Goal: Check status: Check status

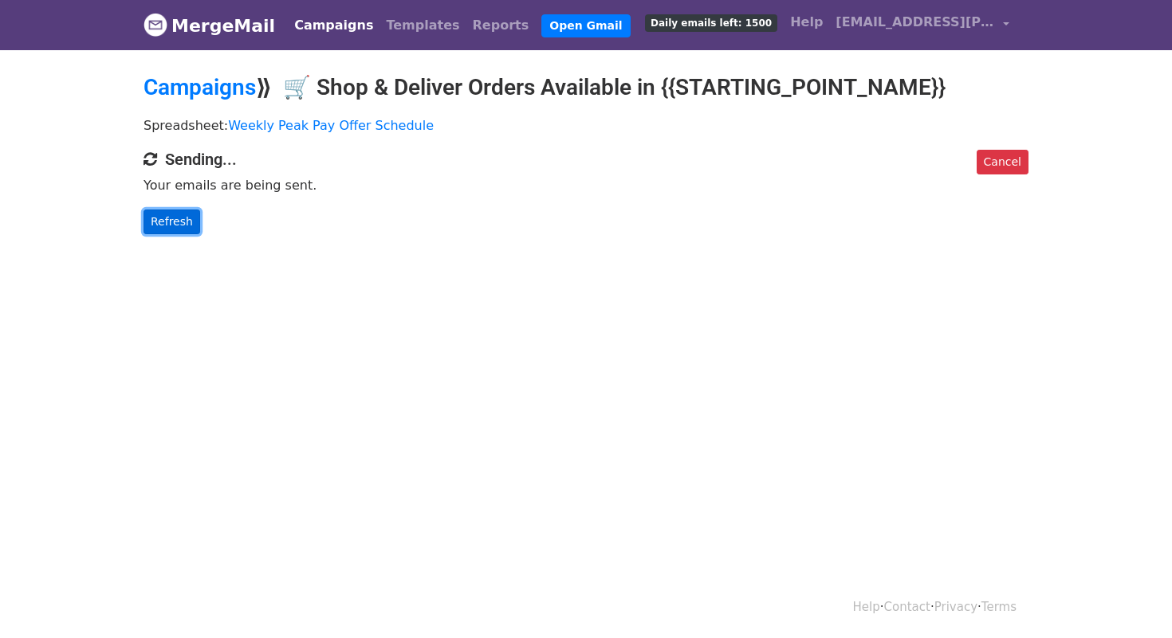
click at [182, 215] on link "Refresh" at bounding box center [171, 222] width 57 height 25
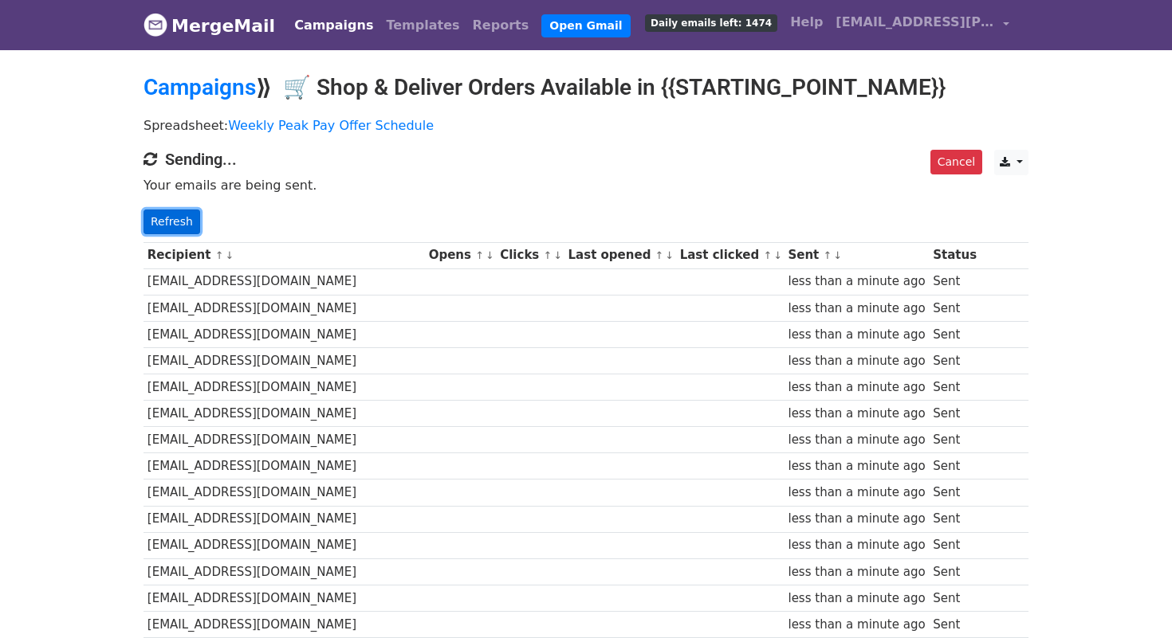
click at [188, 228] on link "Refresh" at bounding box center [171, 222] width 57 height 25
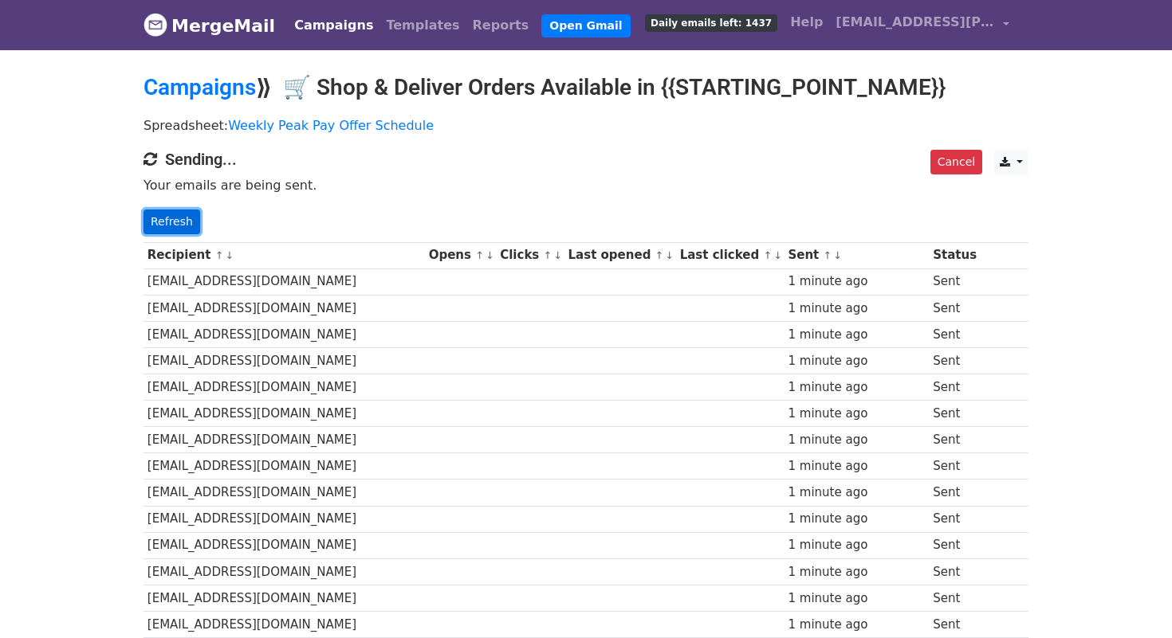
click at [168, 222] on link "Refresh" at bounding box center [171, 222] width 57 height 25
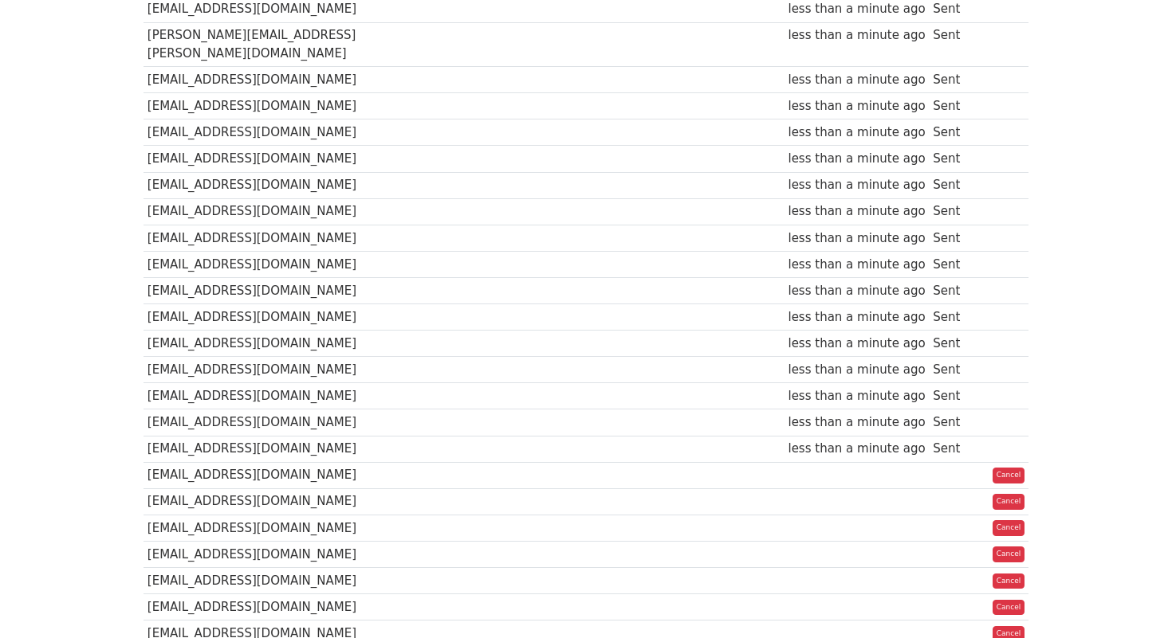
scroll to position [1623, 0]
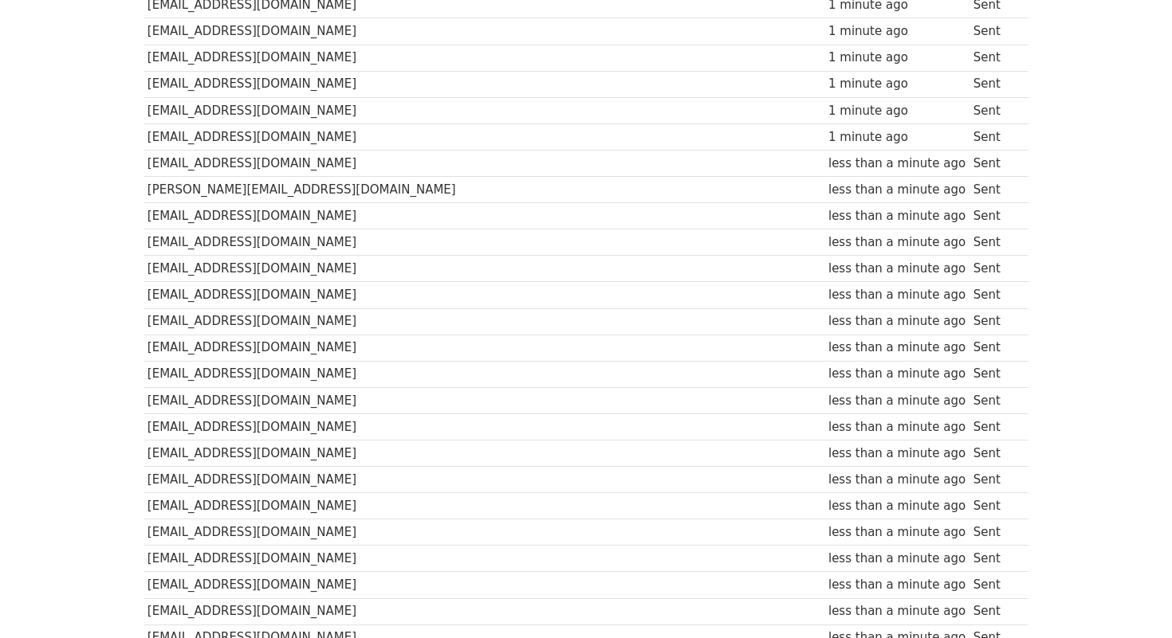
scroll to position [2986, 0]
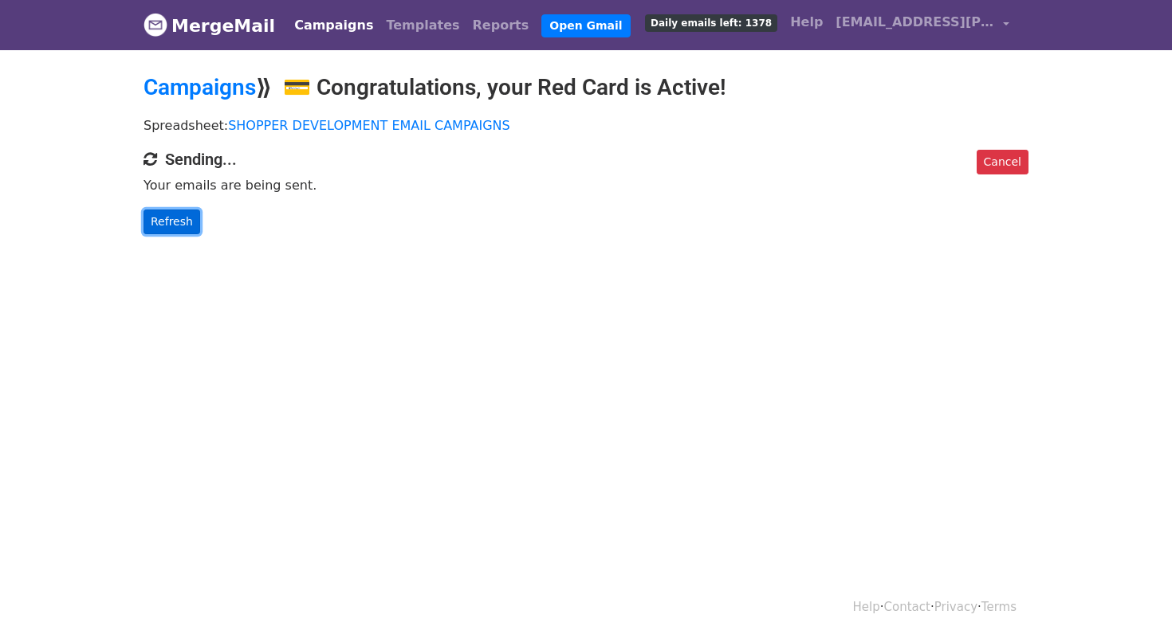
click at [167, 219] on link "Refresh" at bounding box center [171, 222] width 57 height 25
click at [171, 225] on link "Refresh" at bounding box center [171, 222] width 57 height 25
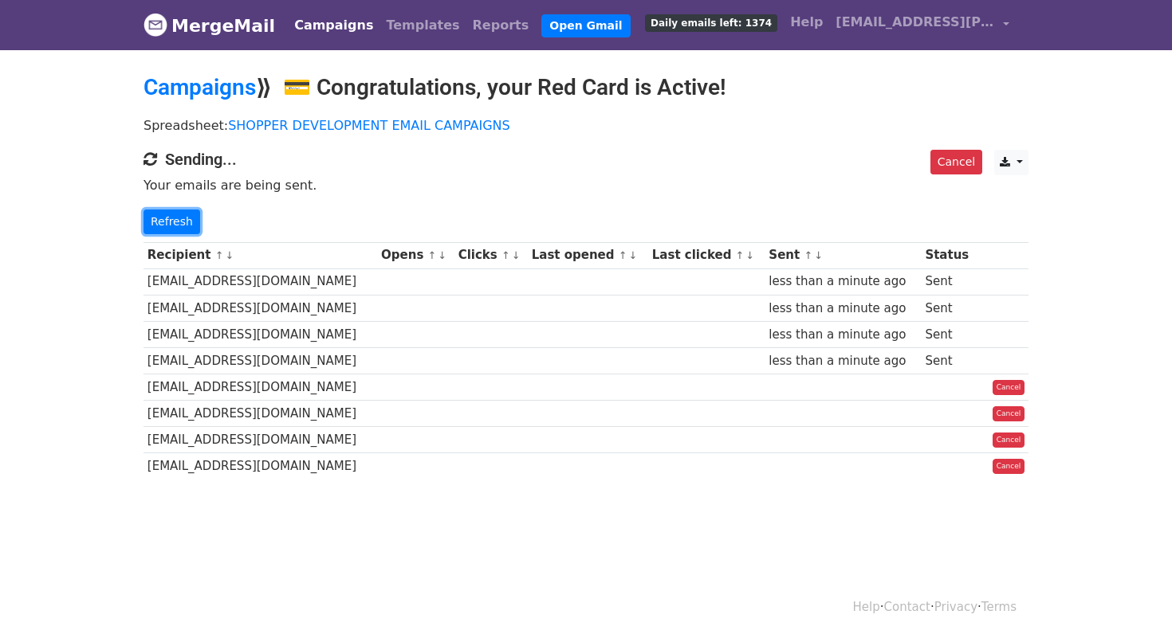
click at [171, 225] on link "Refresh" at bounding box center [171, 222] width 57 height 25
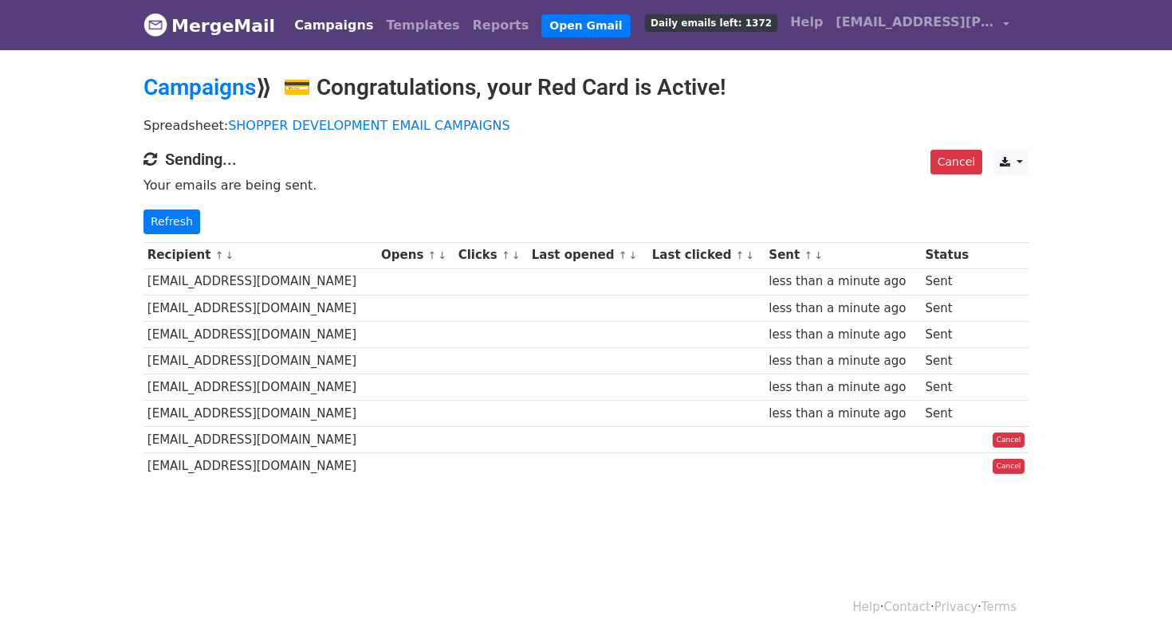
click at [171, 225] on html "MergeMail Campaigns Templates Reports Open Gmail Daily emails left: 1372 Help q…" at bounding box center [586, 319] width 1172 height 638
click at [171, 225] on link "Refresh" at bounding box center [171, 222] width 57 height 25
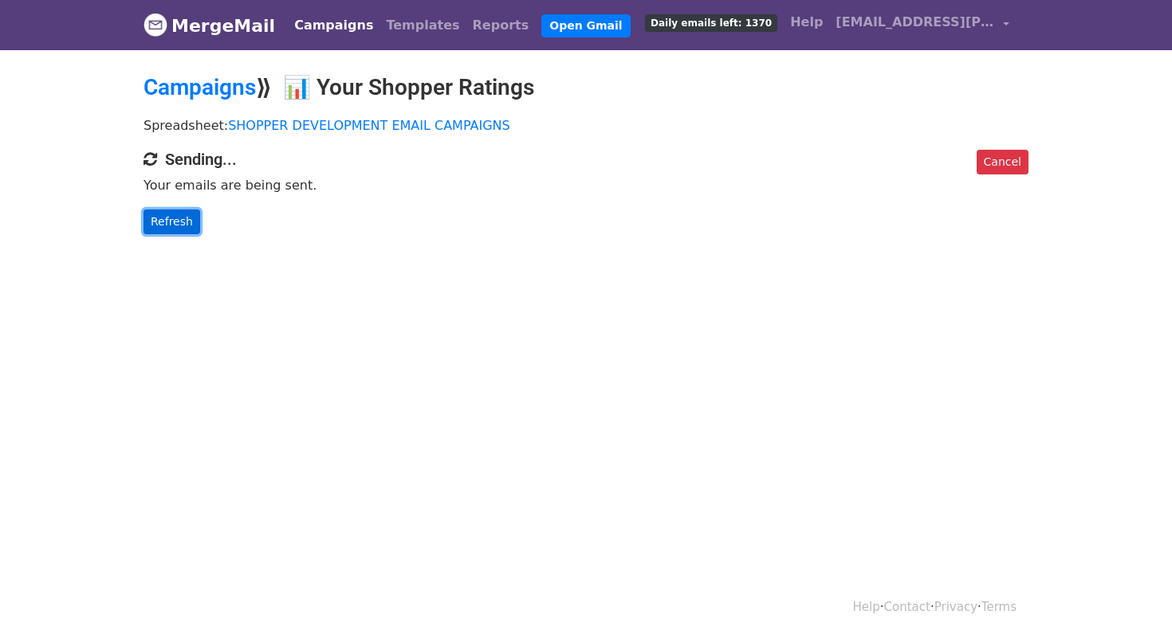
click at [173, 226] on link "Refresh" at bounding box center [171, 222] width 57 height 25
click at [182, 216] on link "Refresh" at bounding box center [171, 222] width 57 height 25
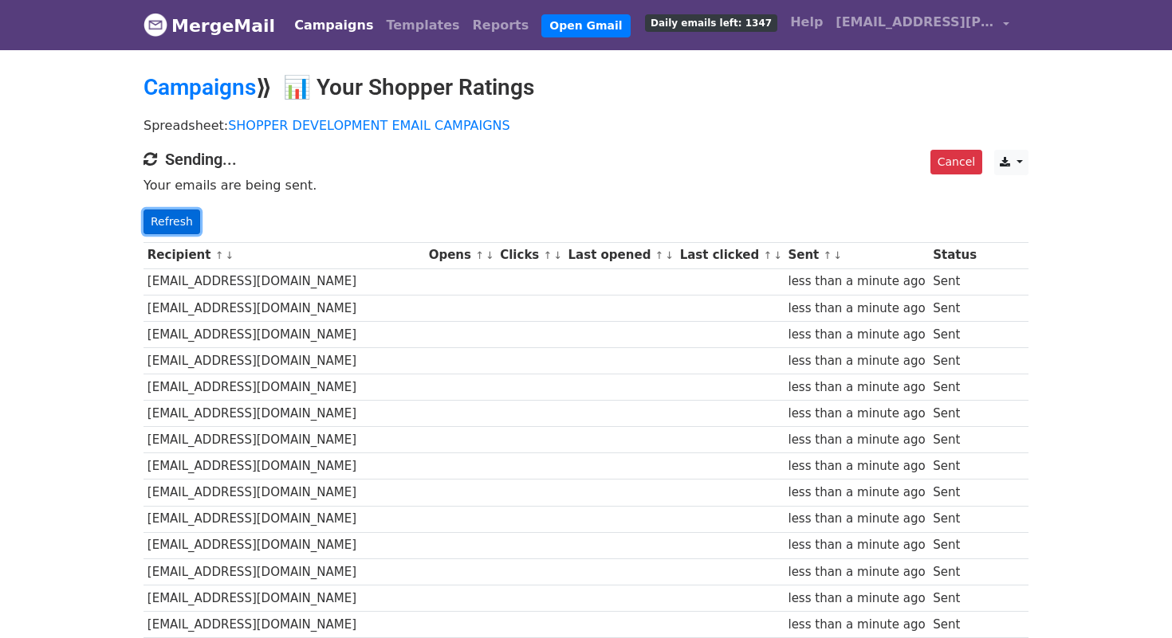
click at [190, 216] on link "Refresh" at bounding box center [171, 222] width 57 height 25
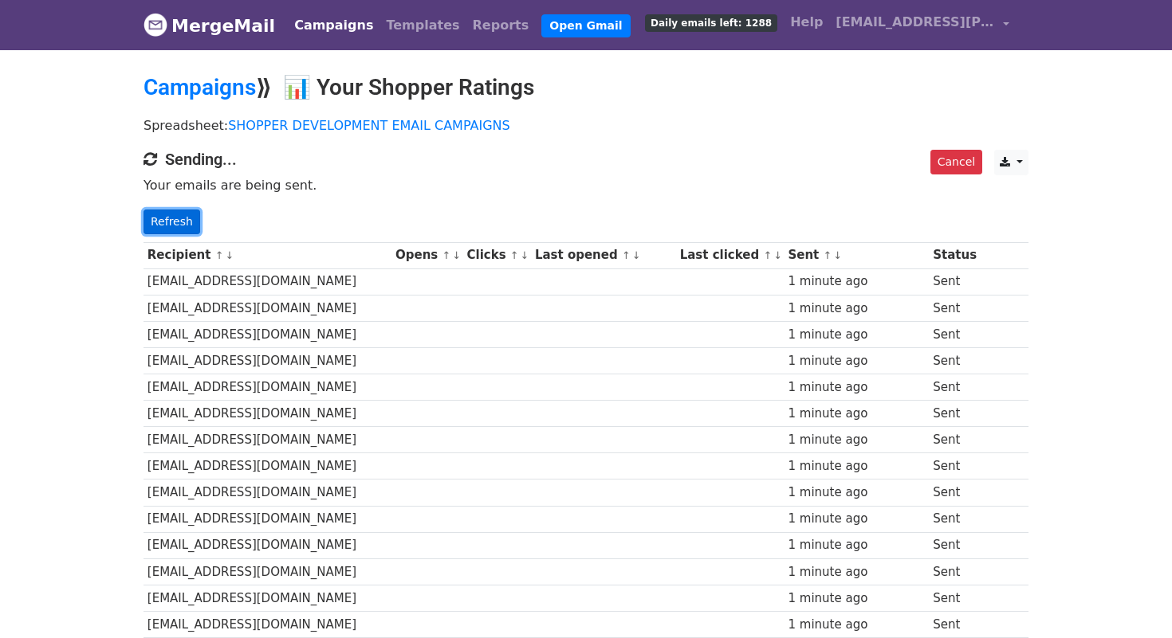
click at [169, 218] on link "Refresh" at bounding box center [171, 222] width 57 height 25
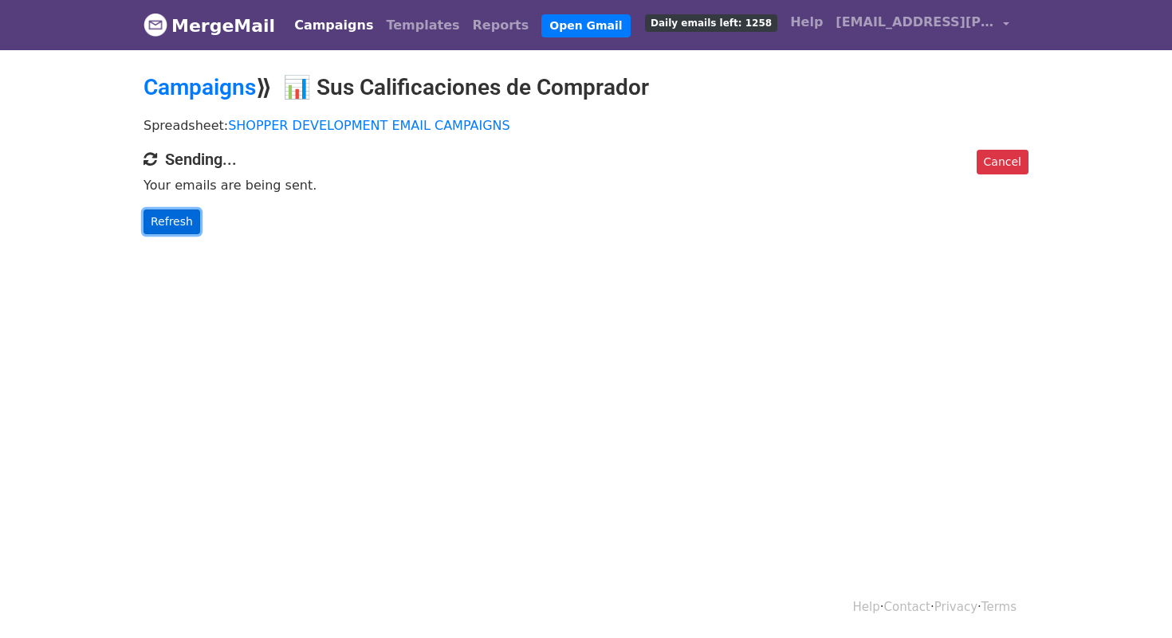
click at [163, 227] on link "Refresh" at bounding box center [171, 222] width 57 height 25
click at [169, 222] on link "Refresh" at bounding box center [171, 222] width 57 height 25
